Goal: Find contact information: Obtain details needed to contact an individual or organization

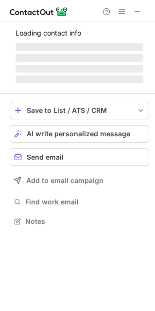
scroll to position [5, 5]
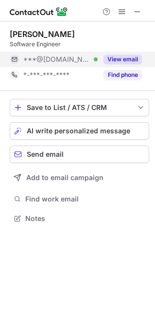
click at [122, 59] on button "View email" at bounding box center [123, 60] width 38 height 10
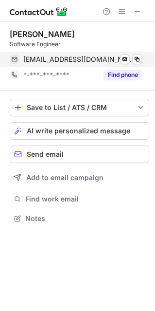
click at [59, 57] on span "jessedseales@gmail.com" at bounding box center [78, 59] width 111 height 9
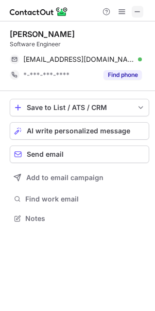
click at [143, 10] on button at bounding box center [138, 12] width 12 height 12
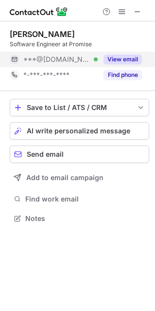
click at [113, 55] on button "View email" at bounding box center [123, 60] width 38 height 10
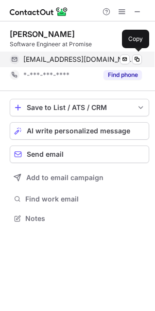
click at [54, 60] on span "gracekopp15@gmail.com" at bounding box center [78, 59] width 111 height 9
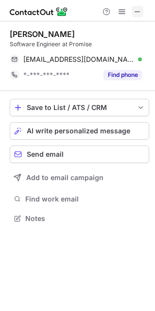
click at [133, 13] on button at bounding box center [138, 12] width 12 height 12
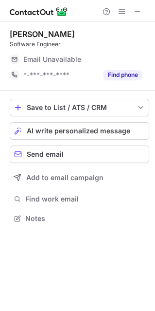
scroll to position [5, 5]
click at [136, 12] on span at bounding box center [138, 12] width 8 height 8
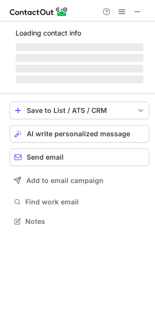
scroll to position [227, 155]
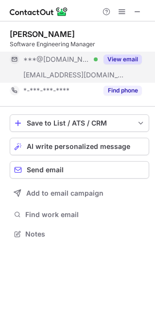
click at [115, 58] on button "View email" at bounding box center [123, 60] width 38 height 10
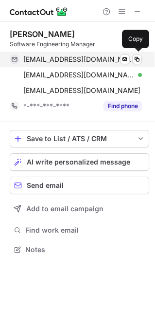
click at [57, 60] on span "zachlavallee@gmail.com" at bounding box center [78, 59] width 111 height 9
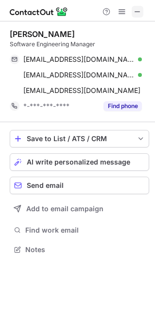
click at [138, 12] on span at bounding box center [138, 12] width 8 height 8
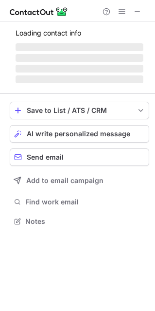
scroll to position [227, 155]
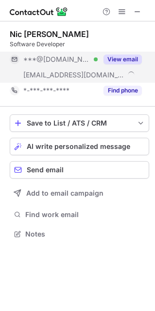
click at [114, 55] on button "View email" at bounding box center [123, 60] width 38 height 10
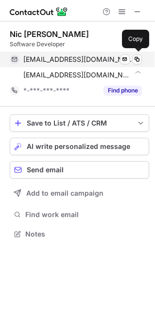
click at [60, 60] on span "nicficca@gmail.com" at bounding box center [78, 59] width 111 height 9
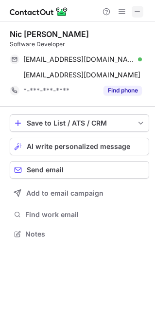
click at [135, 10] on span at bounding box center [138, 12] width 8 height 8
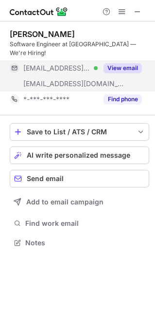
click at [120, 63] on button "View email" at bounding box center [123, 68] width 38 height 10
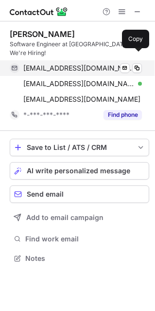
click at [68, 64] on span "noah@lackstein.com" at bounding box center [78, 68] width 111 height 9
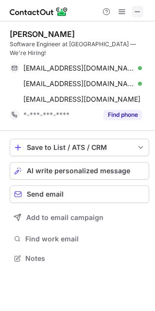
click at [142, 9] on button at bounding box center [138, 12] width 12 height 12
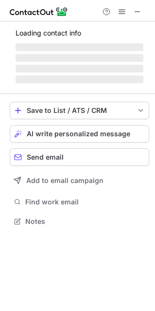
scroll to position [227, 155]
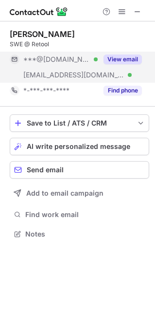
click at [121, 63] on button "View email" at bounding box center [123, 60] width 38 height 10
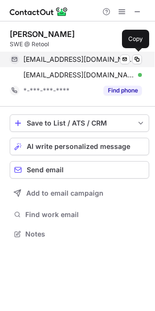
click at [54, 62] on span "brennachen@gmail.com" at bounding box center [78, 59] width 111 height 9
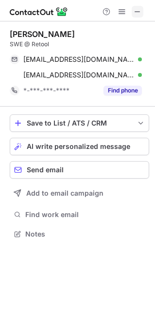
click at [138, 8] on span at bounding box center [138, 12] width 8 height 8
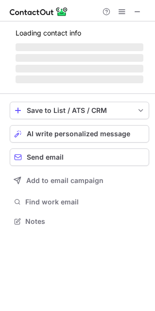
scroll to position [227, 155]
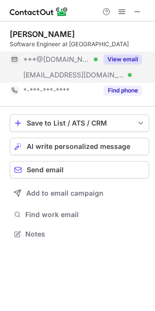
click at [118, 57] on button "View email" at bounding box center [123, 60] width 38 height 10
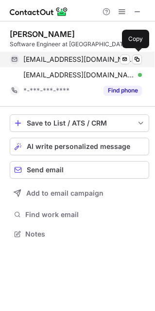
click at [49, 59] on span "nehagpta4@gmail.com" at bounding box center [78, 59] width 111 height 9
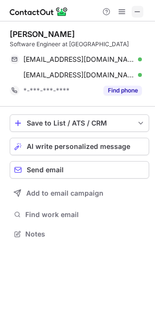
click at [135, 9] on span at bounding box center [138, 12] width 8 height 8
